Goal: Task Accomplishment & Management: Manage account settings

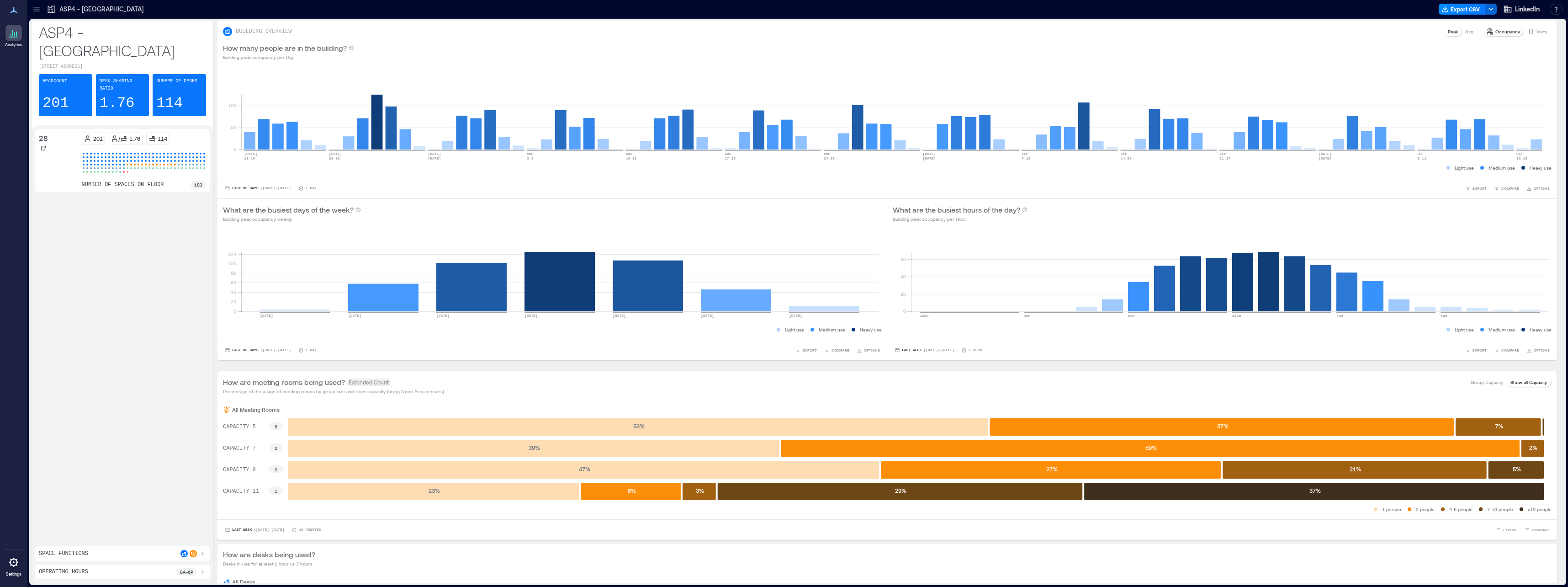
click at [40, 9] on icon at bounding box center [37, 9] width 9 height 9
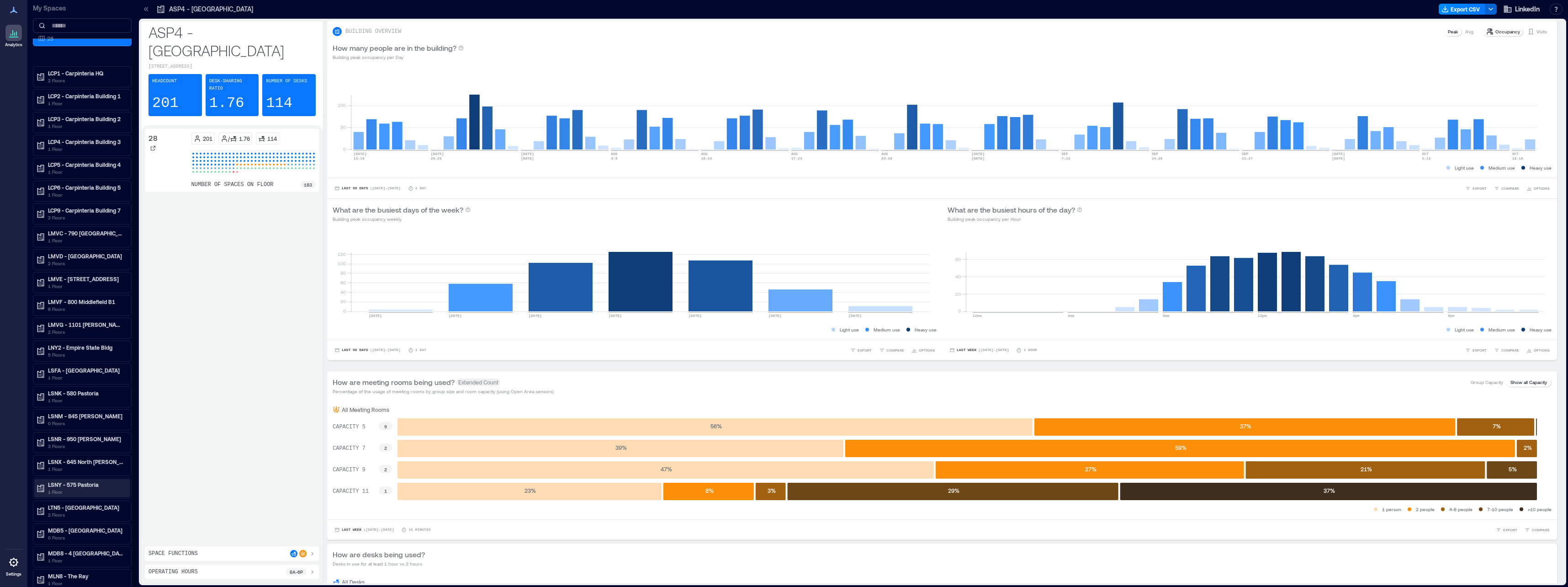
scroll to position [49, 0]
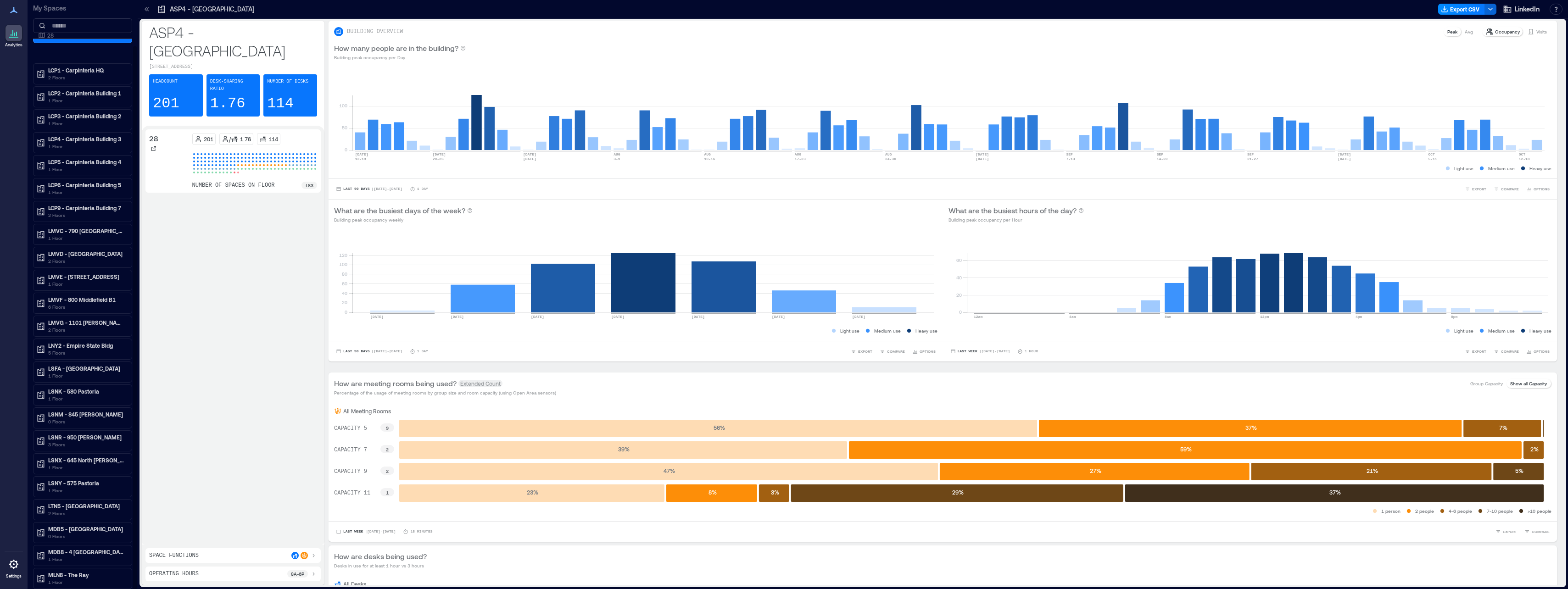
click at [81, 335] on div "LMVG - 1101 [PERSON_NAME] B7 2 Floors" at bounding box center [83, 326] width 99 height 21
click at [79, 348] on p "LNY2 - Empire State Bldg" at bounding box center [87, 345] width 77 height 7
click at [14, 571] on div at bounding box center [13, 564] width 17 height 16
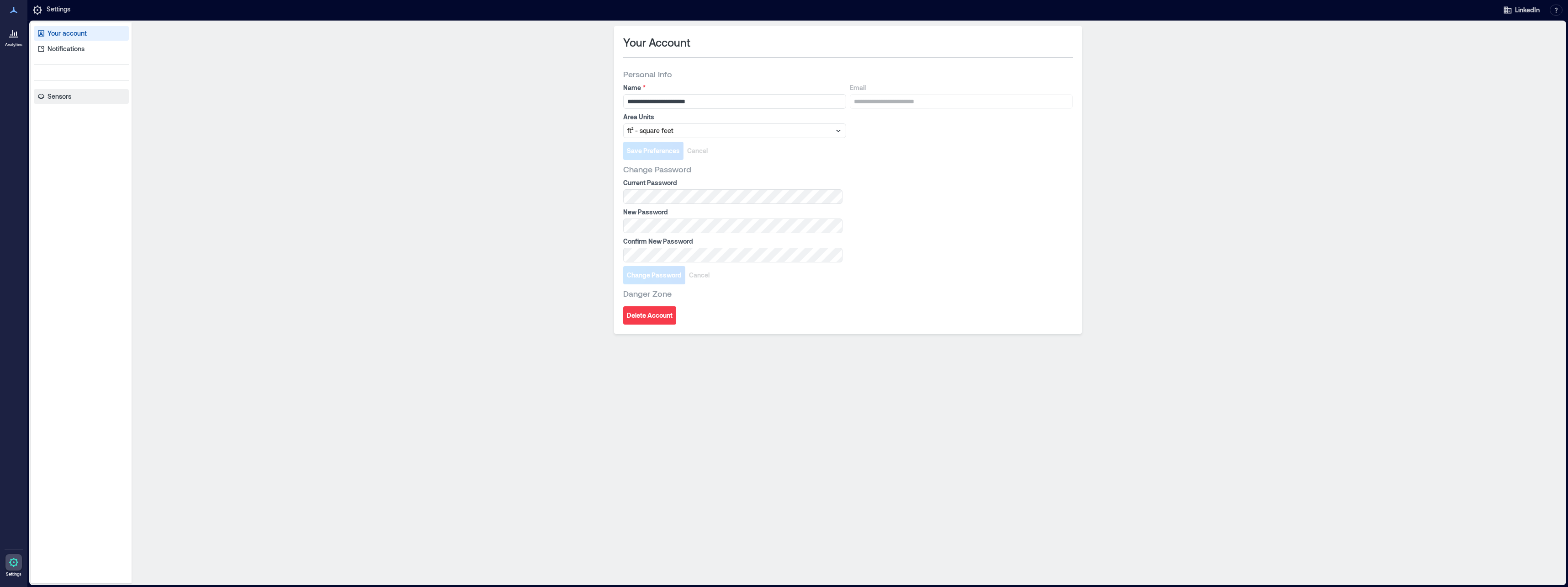
click at [67, 93] on p "Sensors" at bounding box center [59, 96] width 24 height 9
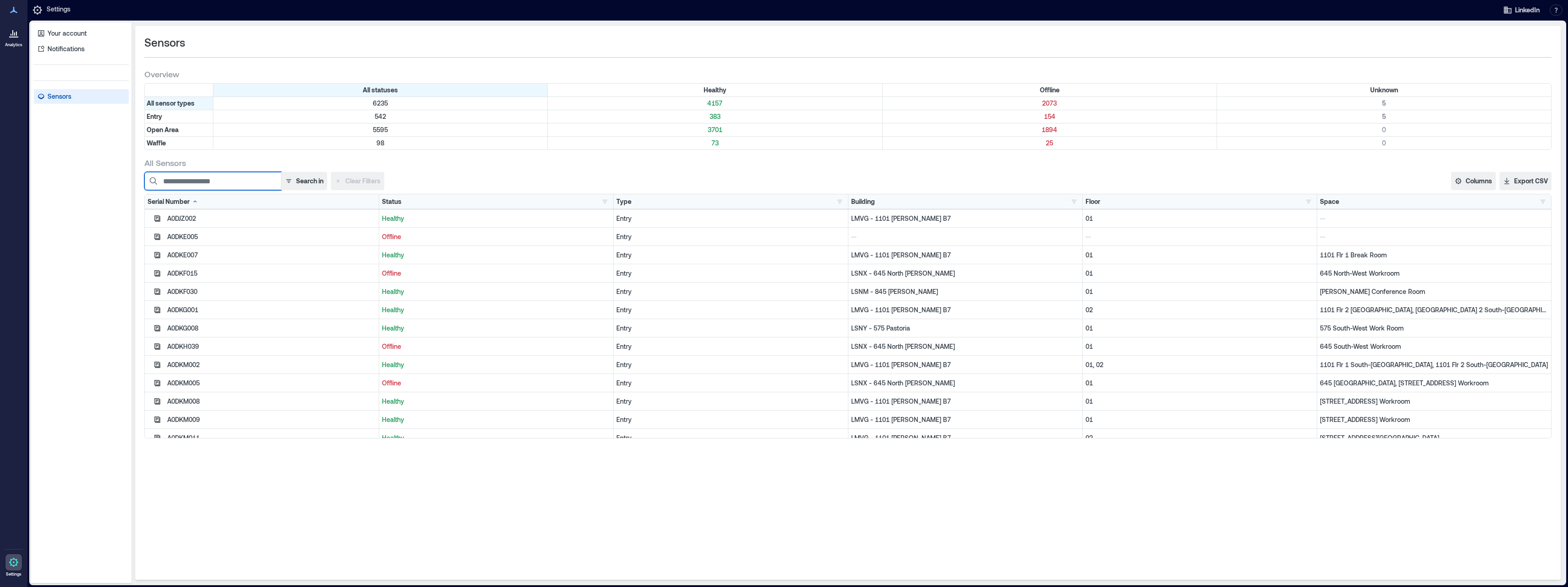
click at [228, 185] on input at bounding box center [212, 181] width 137 height 18
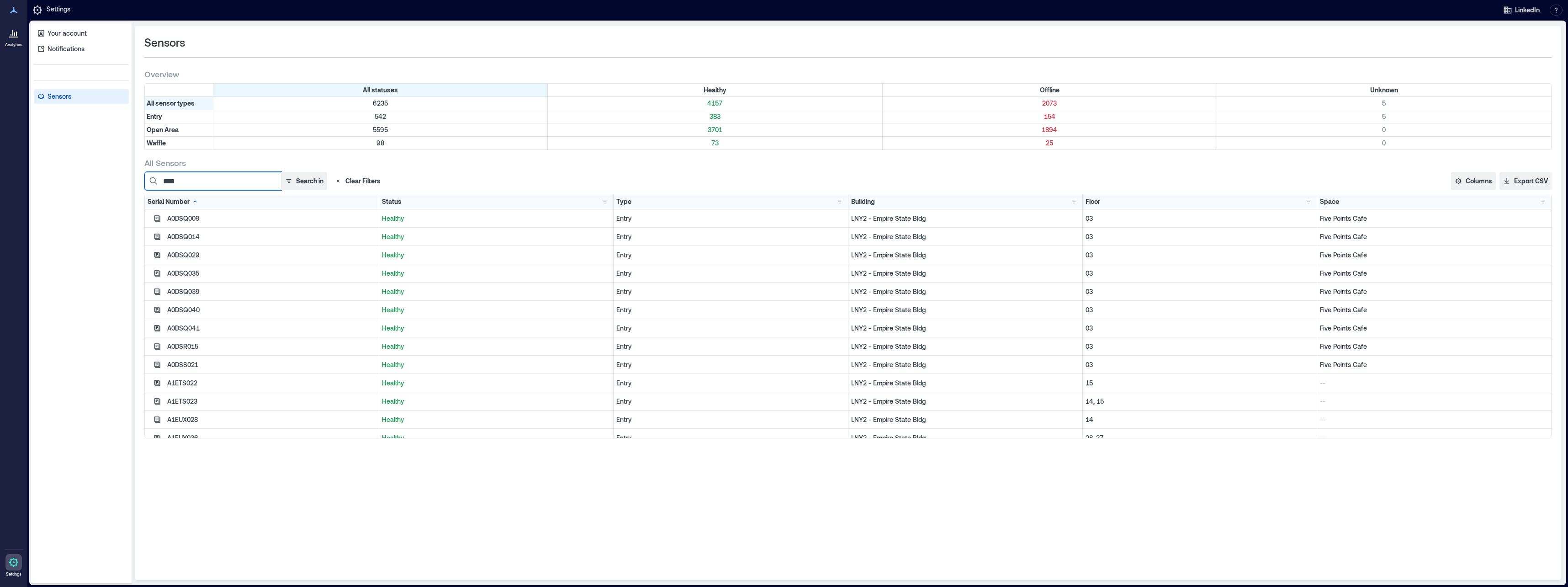
click at [245, 180] on input "****" at bounding box center [212, 181] width 137 height 18
drag, startPoint x: 177, startPoint y: 184, endPoint x: 149, endPoint y: 181, distance: 28.2
click at [149, 181] on input "****" at bounding box center [212, 181] width 137 height 18
type input "****"
click at [608, 203] on button "button" at bounding box center [605, 202] width 11 height 9
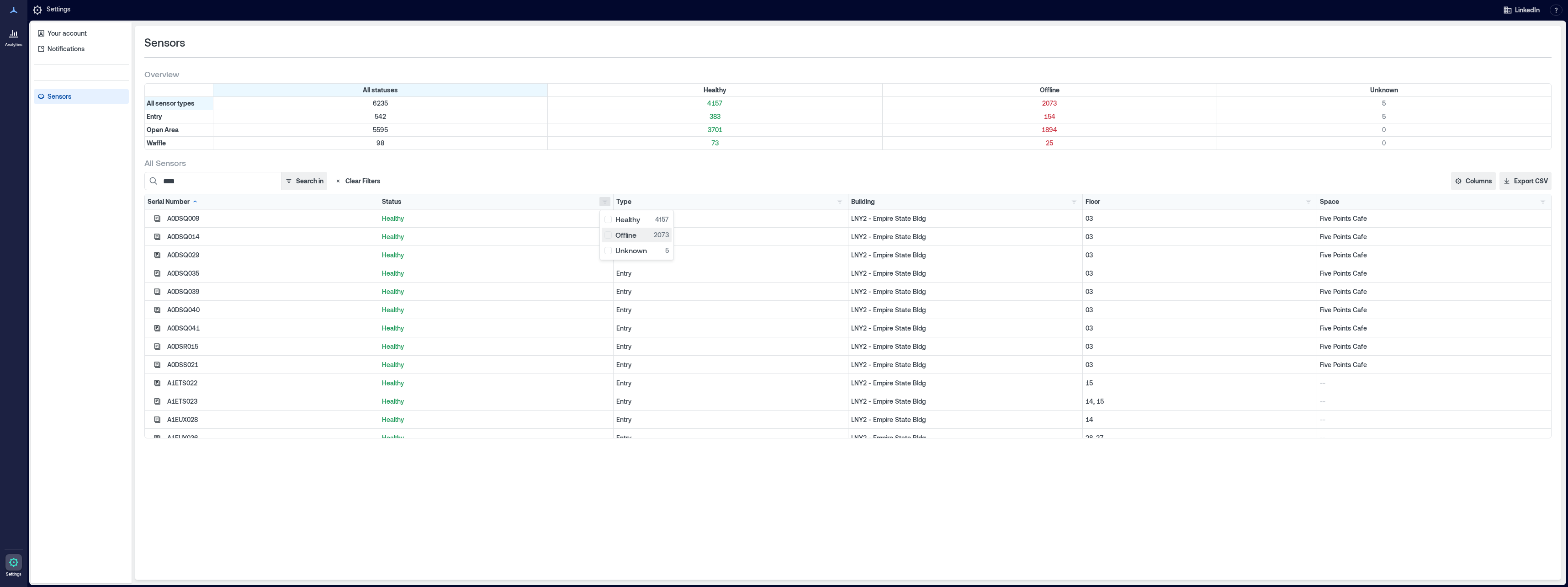
click at [609, 232] on div "Offline 2073" at bounding box center [637, 234] width 65 height 9
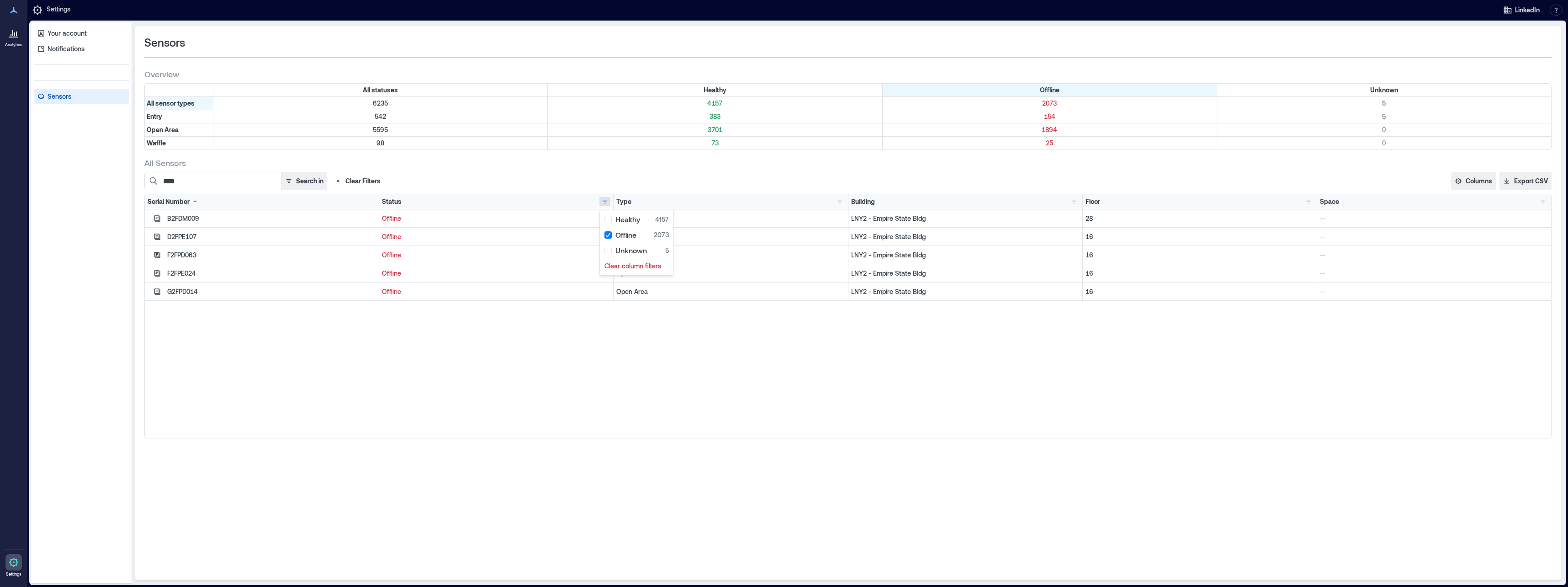
click at [664, 348] on div "B2FDM009 Offline Open Area LNY2 - [GEOGRAPHIC_DATA] 28 -- D2FPE107 Offline Open…" at bounding box center [848, 323] width 1406 height 228
drag, startPoint x: 992, startPoint y: 471, endPoint x: 940, endPoint y: 552, distance: 96.3
click at [992, 471] on div "Sensors Overview All statuses Healthy Offline Unknown All sensor types [CREDIT_…" at bounding box center [848, 303] width 1426 height 554
click at [413, 374] on div "B2FDM009 Offline Open Area LNY2 - [GEOGRAPHIC_DATA] 28 -- D2FPE107 Offline Open…" at bounding box center [848, 323] width 1406 height 228
click at [882, 395] on div "B2FDM009 Offline Open Area LNY2 - [GEOGRAPHIC_DATA] 28 -- D2FPE107 Offline Open…" at bounding box center [848, 323] width 1406 height 228
